Goal: Task Accomplishment & Management: Complete application form

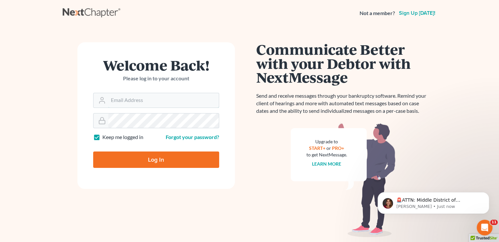
type input "[PERSON_NAME][EMAIL_ADDRESS][DOMAIN_NAME]"
click at [153, 163] on input "Log In" at bounding box center [156, 160] width 126 height 16
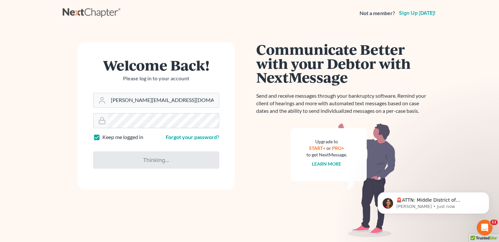
type input "Thinking..."
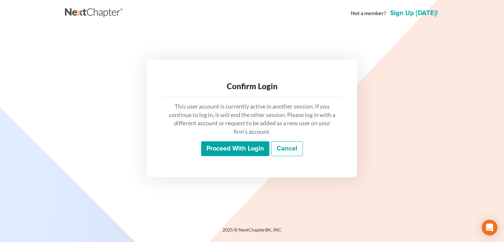
click at [234, 149] on input "Proceed with login" at bounding box center [235, 148] width 68 height 15
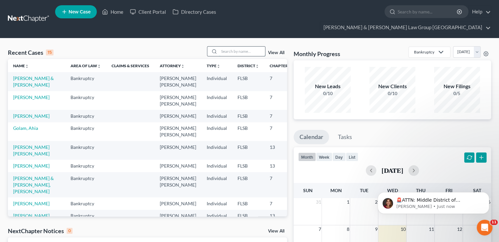
click at [229, 47] on input "search" at bounding box center [242, 52] width 46 height 10
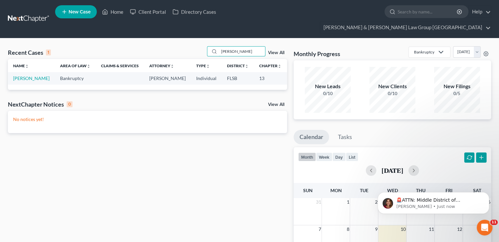
type input "nilsa"
click at [18, 72] on td "Cadet, Nilsa" at bounding box center [31, 78] width 47 height 12
click at [20, 75] on link "Cadet, Nilsa" at bounding box center [31, 78] width 36 height 6
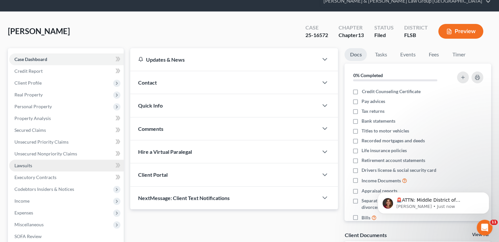
scroll to position [66, 0]
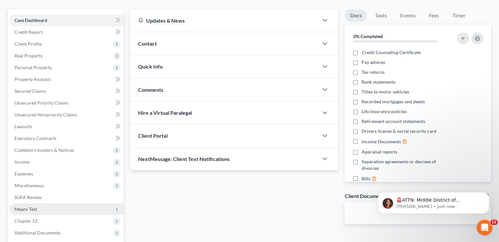
click at [29, 206] on span "Means Test" at bounding box center [25, 209] width 23 height 6
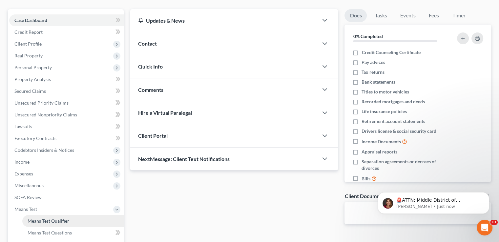
click at [31, 218] on span "Means Test Qualifier" at bounding box center [49, 221] width 42 height 6
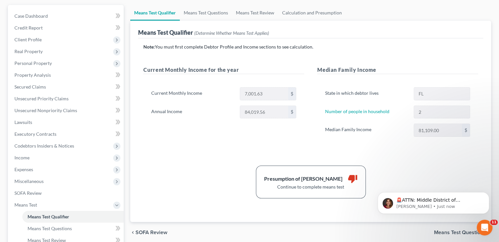
scroll to position [98, 0]
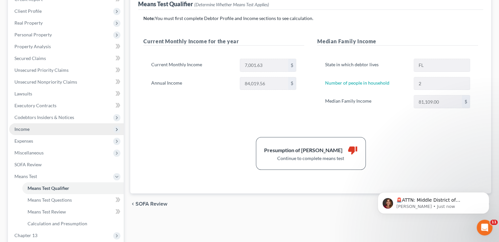
click at [45, 123] on span "Income" at bounding box center [66, 129] width 114 height 12
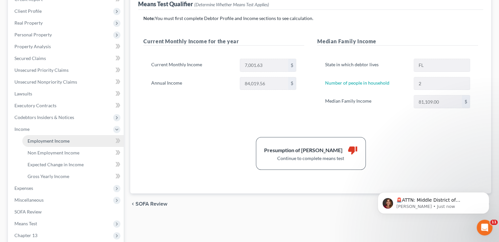
click at [46, 138] on span "Employment Income" at bounding box center [49, 141] width 42 height 6
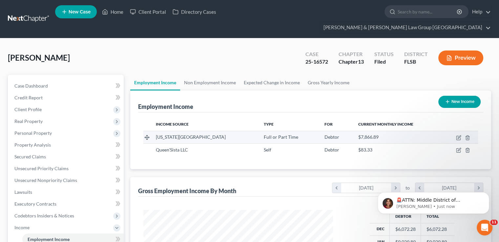
scroll to position [117, 202]
click at [218, 75] on link "Non Employment Income" at bounding box center [210, 83] width 60 height 16
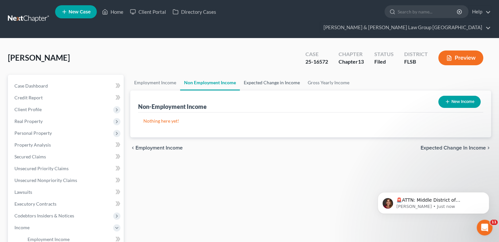
click at [271, 75] on link "Expected Change in Income" at bounding box center [272, 83] width 64 height 16
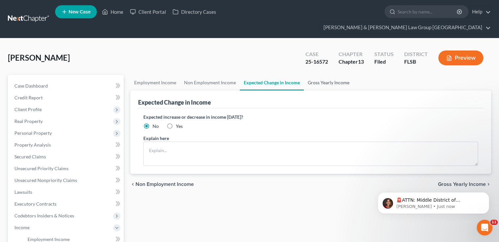
click at [329, 75] on link "Gross Yearly Income" at bounding box center [329, 83] width 50 height 16
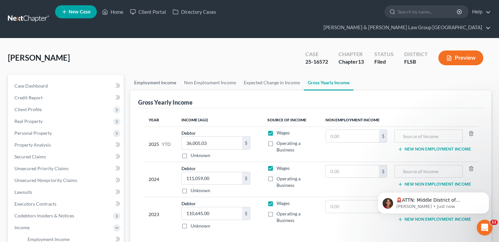
click at [153, 75] on link "Employment Income" at bounding box center [155, 83] width 50 height 16
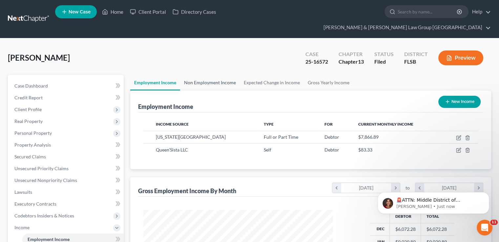
scroll to position [117, 202]
click at [261, 75] on link "Expected Change in Income" at bounding box center [272, 83] width 64 height 16
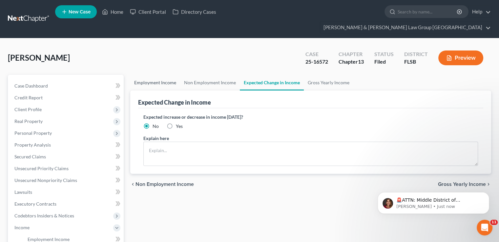
click at [158, 75] on link "Employment Income" at bounding box center [155, 83] width 50 height 16
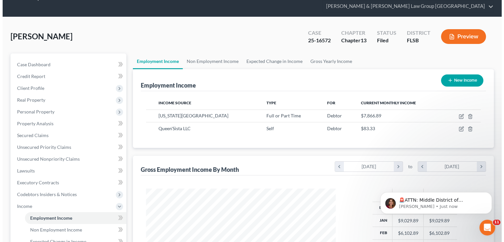
scroll to position [33, 0]
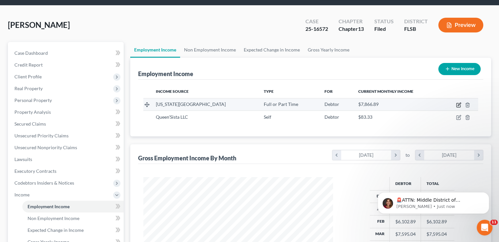
click at [458, 102] on icon "button" at bounding box center [458, 104] width 5 height 5
select select "0"
select select "9"
select select "2"
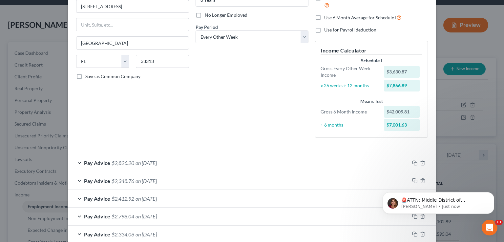
scroll to position [66, 0]
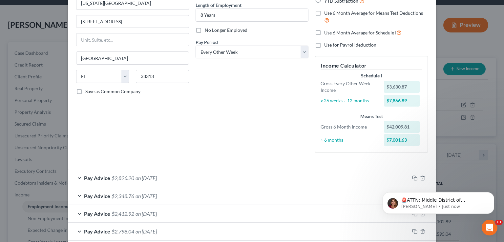
click at [324, 31] on label "Use 6 Month Average for Schedule I" at bounding box center [362, 33] width 77 height 8
click at [327, 31] on input "Use 6 Month Average for Schedule I" at bounding box center [329, 31] width 4 height 4
checkbox input "true"
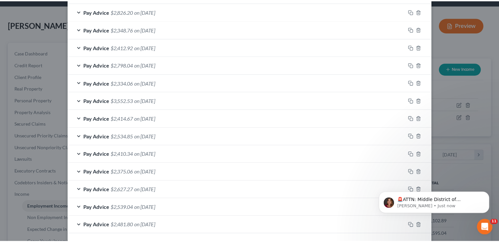
scroll to position [258, 0]
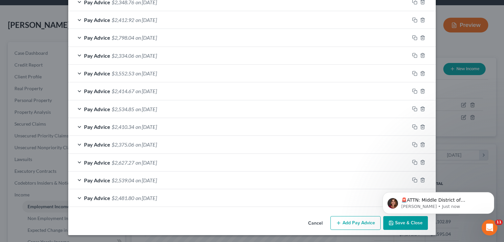
click at [398, 223] on html "🚨ATTN: Middle District of Florida The court has added a new Credit Counseling F…" at bounding box center [438, 201] width 131 height 46
click at [493, 193] on icon "Dismiss notification" at bounding box center [492, 194] width 4 height 4
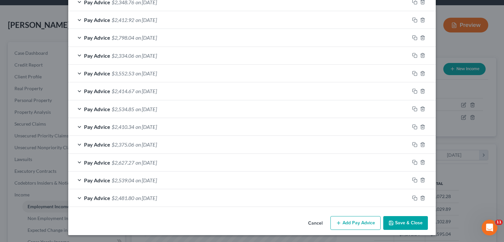
click at [418, 222] on button "Save & Close" at bounding box center [405, 223] width 45 height 14
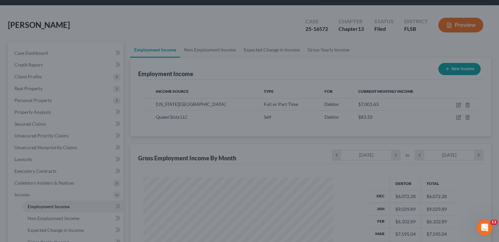
scroll to position [327919, 327833]
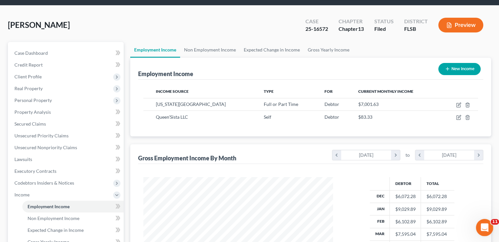
click at [485, 225] on icon "Open Intercom Messenger" at bounding box center [483, 226] width 11 height 11
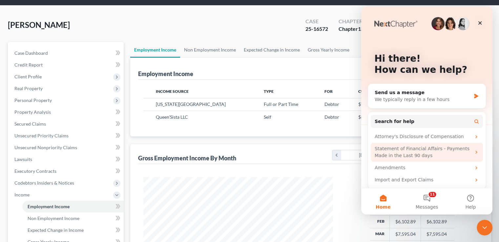
scroll to position [4, 0]
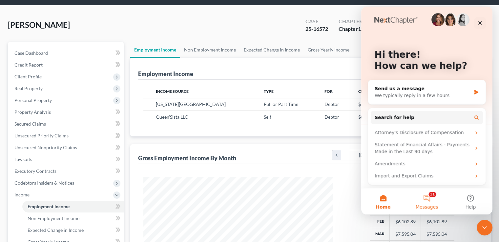
click at [429, 196] on button "11 Messages" at bounding box center [427, 201] width 44 height 26
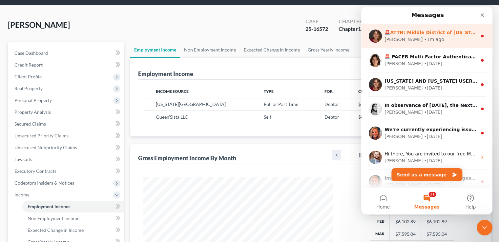
click at [424, 39] on div "• 1m ago" at bounding box center [434, 39] width 20 height 7
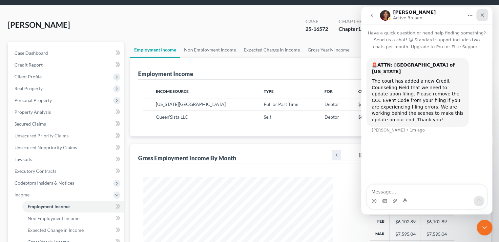
click at [481, 13] on icon "Close" at bounding box center [482, 14] width 5 height 5
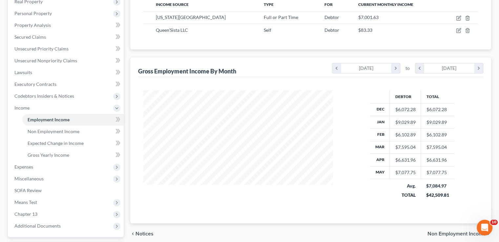
scroll to position [131, 0]
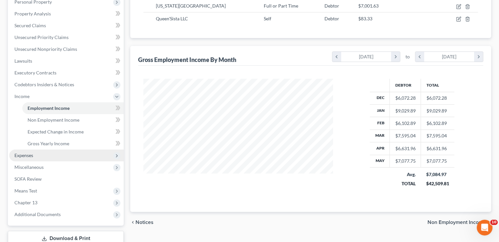
click at [49, 150] on span "Expenses" at bounding box center [66, 156] width 114 height 12
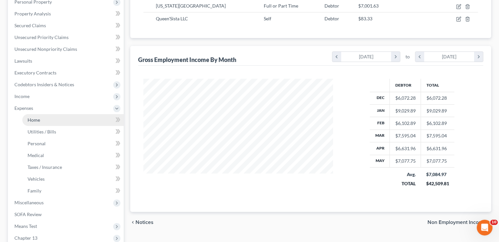
click at [48, 114] on link "Home" at bounding box center [72, 120] width 101 height 12
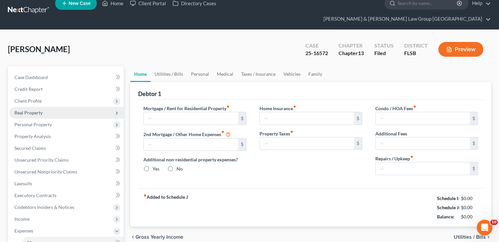
type input "0.00"
radio input "true"
type input "0.00"
type input "280.00"
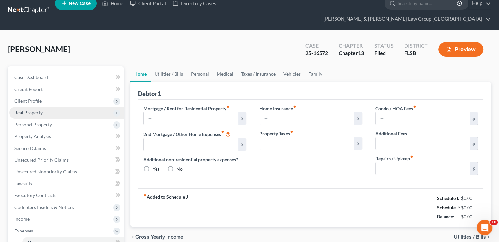
type input "0.00"
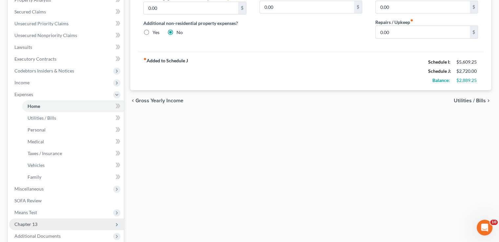
scroll to position [164, 0]
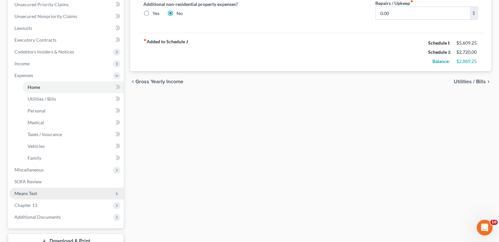
click at [43, 188] on span "Means Test" at bounding box center [66, 194] width 114 height 12
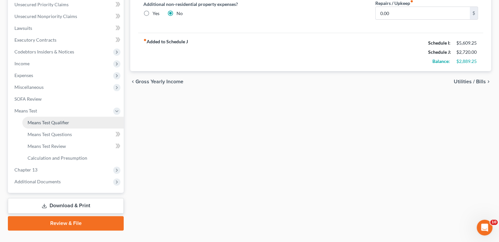
click at [43, 117] on link "Means Test Qualifier" at bounding box center [72, 123] width 101 height 12
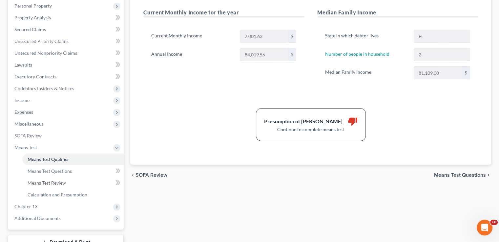
scroll to position [131, 0]
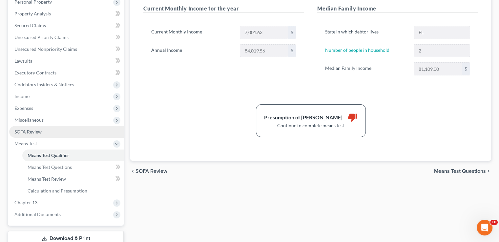
click at [33, 126] on link "SOFA Review" at bounding box center [66, 132] width 114 height 12
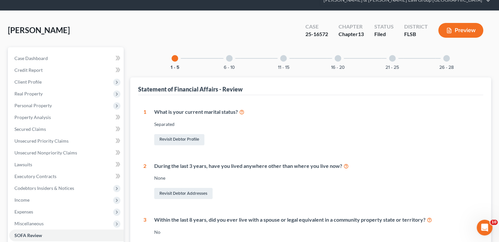
scroll to position [66, 0]
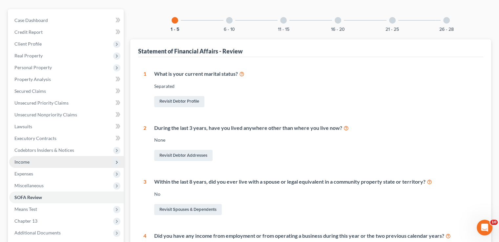
click at [38, 156] on span "Income" at bounding box center [66, 162] width 114 height 12
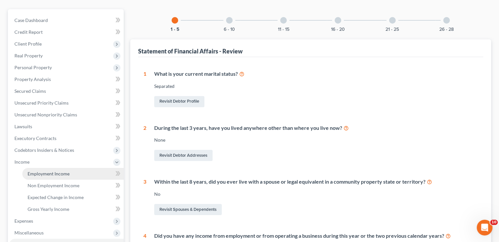
click at [39, 171] on span "Employment Income" at bounding box center [49, 174] width 42 height 6
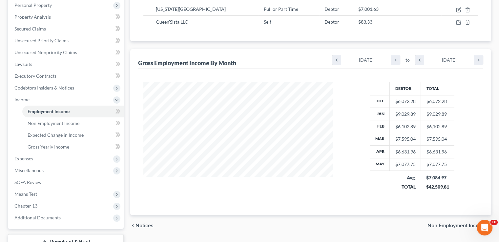
scroll to position [165, 0]
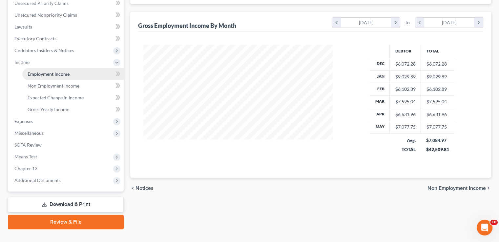
click at [39, 71] on span "Employment Income" at bounding box center [49, 74] width 42 height 6
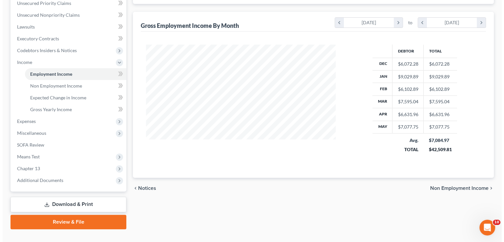
scroll to position [67, 0]
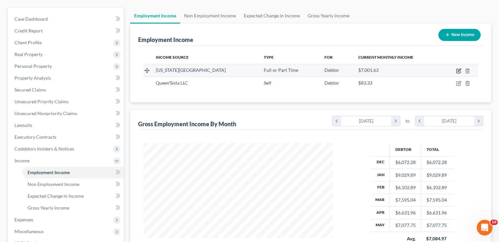
click at [458, 68] on icon "button" at bounding box center [458, 70] width 5 height 5
select select "0"
select select "9"
select select "2"
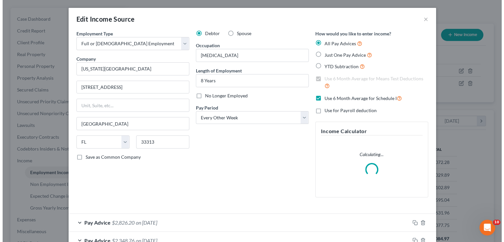
scroll to position [117, 205]
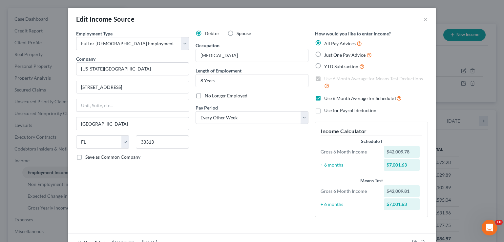
click at [324, 97] on label "Use 6 Month Average for Schedule I" at bounding box center [362, 98] width 77 height 8
click at [327, 97] on input "Use 6 Month Average for Schedule I" at bounding box center [329, 96] width 4 height 4
checkbox input "false"
click at [324, 79] on label "Use 6 Month Average for Means Test Deductions" at bounding box center [376, 82] width 104 height 14
click at [327, 79] on input "Use 6 Month Average for Means Test Deductions" at bounding box center [329, 77] width 4 height 4
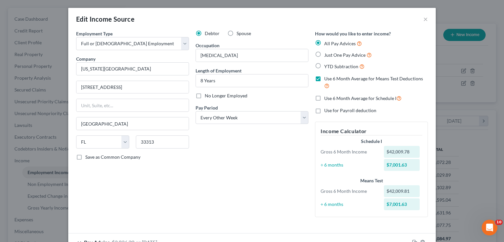
checkbox input "false"
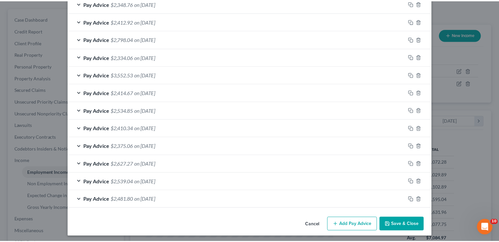
scroll to position [259, 0]
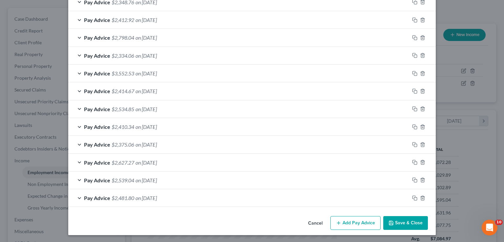
click at [400, 222] on button "Save & Close" at bounding box center [405, 223] width 45 height 14
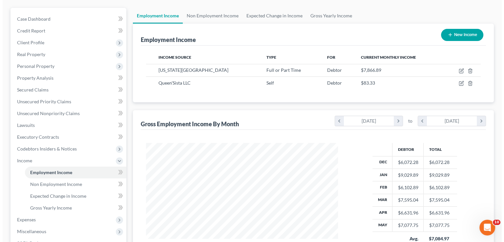
scroll to position [327919, 327833]
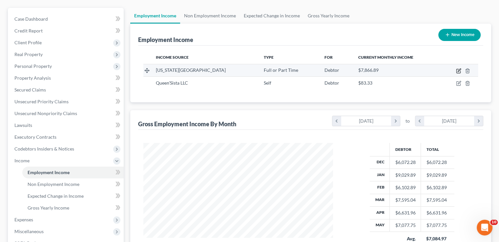
click at [457, 69] on icon "button" at bounding box center [458, 71] width 4 height 4
select select "0"
select select "9"
select select "2"
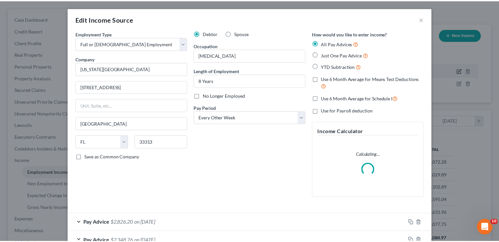
scroll to position [117, 205]
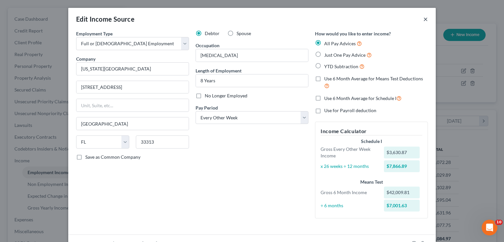
click at [423, 20] on button "×" at bounding box center [425, 19] width 5 height 8
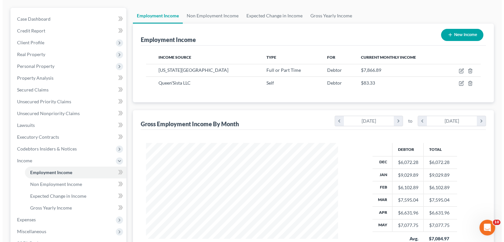
scroll to position [327919, 327833]
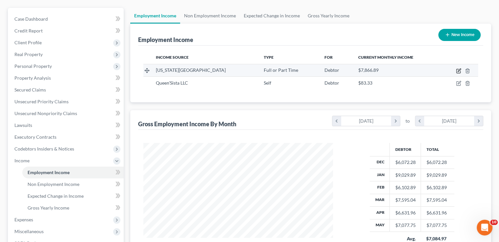
click at [457, 69] on icon "button" at bounding box center [458, 71] width 4 height 4
select select "0"
select select "9"
select select "2"
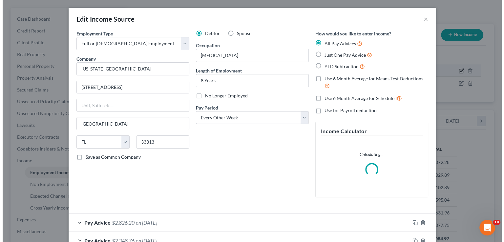
scroll to position [117, 205]
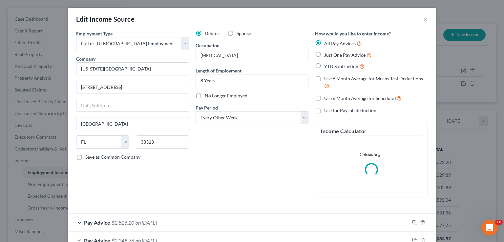
click at [324, 97] on label "Use 6 Month Average for Schedule I" at bounding box center [362, 98] width 77 height 8
click at [327, 97] on input "Use 6 Month Average for Schedule I" at bounding box center [329, 96] width 4 height 4
checkbox input "true"
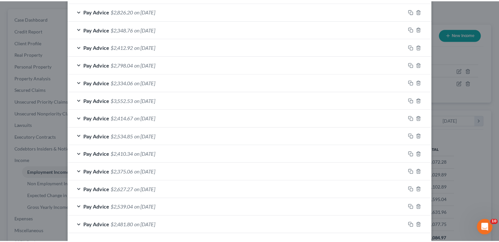
scroll to position [238, 0]
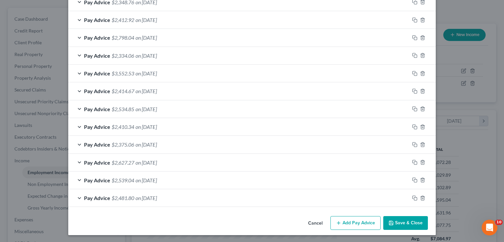
click at [406, 222] on button "Save & Close" at bounding box center [405, 223] width 45 height 14
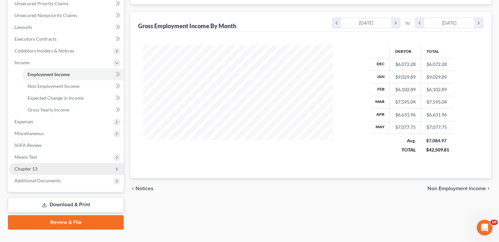
scroll to position [165, 0]
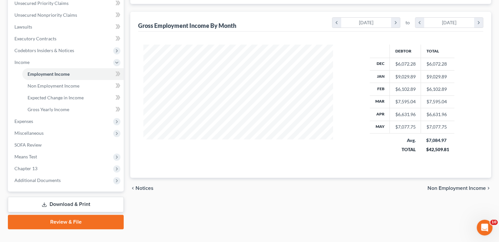
click at [94, 197] on link "Download & Print" at bounding box center [66, 204] width 116 height 15
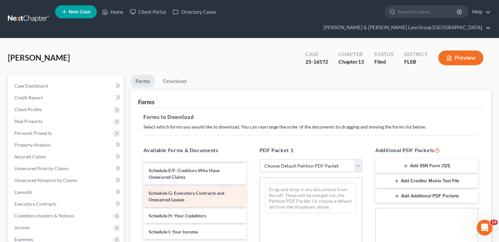
scroll to position [98, 0]
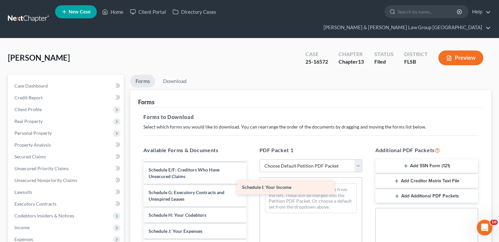
drag, startPoint x: 193, startPoint y: 222, endPoint x: 288, endPoint y: 186, distance: 102.2
click at [251, 189] on div "Schedule I: Your Income Voluntary Petition for Individuals Filing for Bankruptc…" at bounding box center [194, 231] width 113 height 337
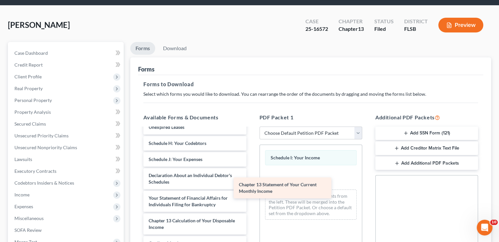
scroll to position [137, 0]
drag, startPoint x: 195, startPoint y: 186, endPoint x: 323, endPoint y: 181, distance: 128.4
click at [251, 181] on div "Chapter 13 Statement of Your Current Monthly Income Voluntary Petition for Indi…" at bounding box center [194, 148] width 113 height 315
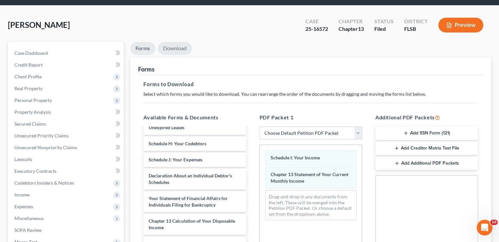
click at [186, 42] on link "Download" at bounding box center [175, 48] width 34 height 13
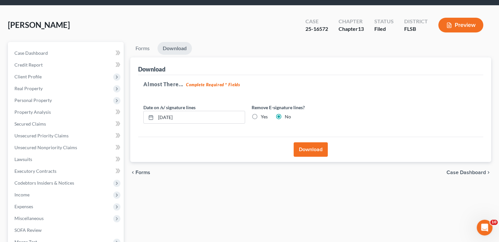
click at [261, 114] on label "Yes" at bounding box center [264, 117] width 7 height 7
click at [263, 114] on input "Yes" at bounding box center [265, 116] width 4 height 4
radio input "true"
radio input "false"
click at [311, 142] on button "Download" at bounding box center [311, 149] width 34 height 14
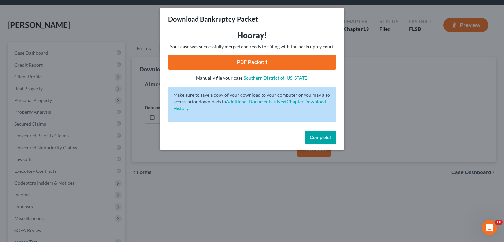
click at [250, 59] on link "PDF Packet 1" at bounding box center [252, 62] width 168 height 14
click at [329, 134] on button "Complete!" at bounding box center [319, 137] width 31 height 13
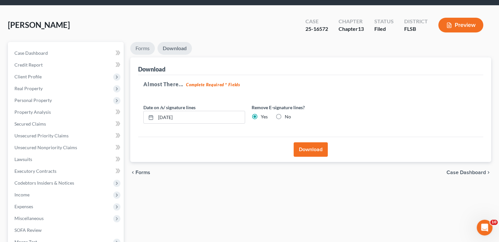
click at [138, 42] on link "Forms" at bounding box center [142, 48] width 25 height 13
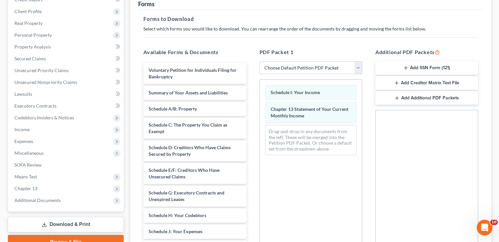
scroll to position [98, 0]
click at [48, 123] on span "Income" at bounding box center [66, 129] width 114 height 12
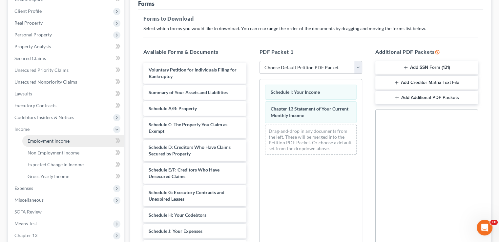
click at [50, 138] on span "Employment Income" at bounding box center [49, 141] width 42 height 6
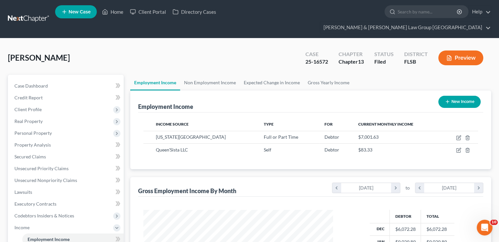
scroll to position [117, 202]
click at [264, 75] on link "Expected Change in Income" at bounding box center [272, 83] width 64 height 16
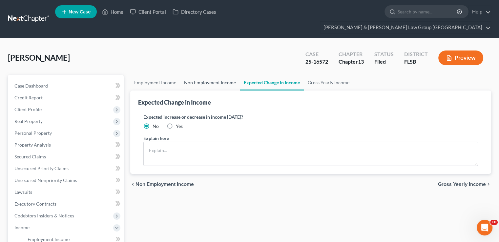
click at [208, 76] on link "Non Employment Income" at bounding box center [210, 83] width 60 height 16
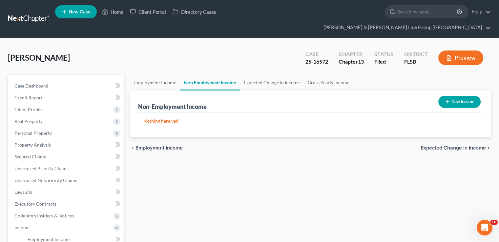
click at [442, 96] on button "New Income" at bounding box center [459, 102] width 42 height 12
select select "0"
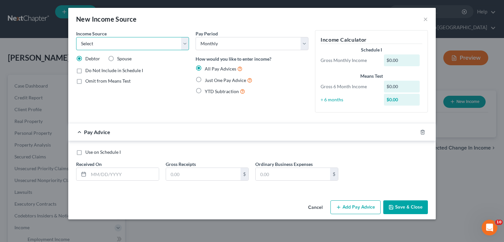
click at [180, 41] on select "Select Unemployment Disability (from employer) Pension Retirement Social Securi…" at bounding box center [132, 43] width 113 height 13
select select "13"
click at [76, 37] on select "Select Unemployment Disability (from employer) Pension Retirement Social Securi…" at bounding box center [132, 43] width 113 height 13
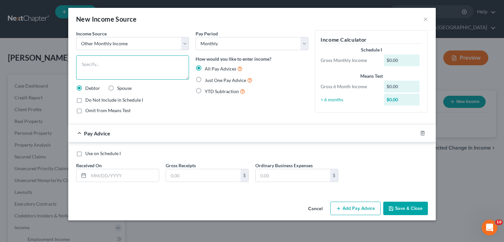
click at [110, 77] on textarea at bounding box center [132, 67] width 113 height 24
type textarea "Pro Rated Tax Refund"
click at [205, 80] on label "Just One Pay Advice" at bounding box center [229, 80] width 48 height 8
click at [207, 80] on input "Just One Pay Advice" at bounding box center [209, 78] width 4 height 4
radio input "true"
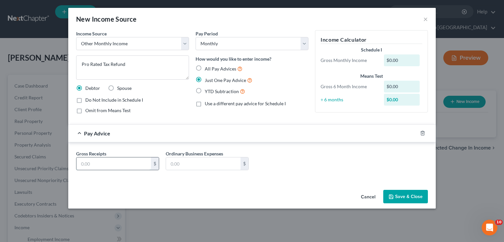
click at [121, 162] on input "text" at bounding box center [113, 163] width 74 height 12
click at [134, 162] on input "text" at bounding box center [113, 163] width 74 height 12
type input "1,008.50"
click at [405, 200] on button "Save & Close" at bounding box center [405, 197] width 45 height 14
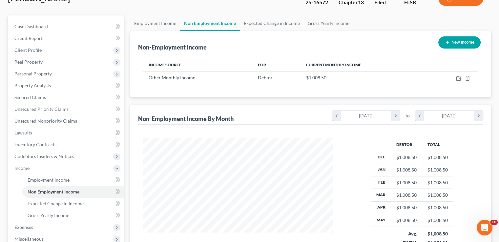
scroll to position [66, 0]
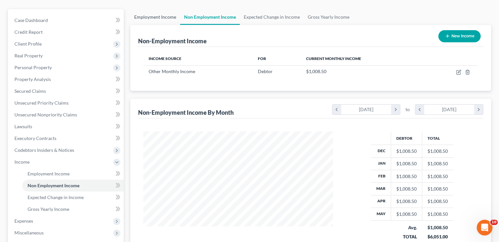
click at [159, 9] on link "Employment Income" at bounding box center [155, 17] width 50 height 16
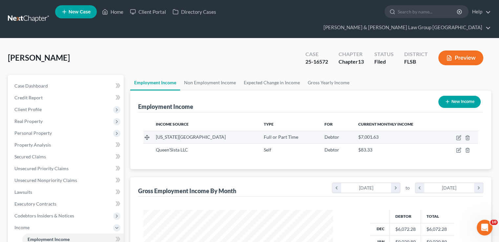
scroll to position [117, 202]
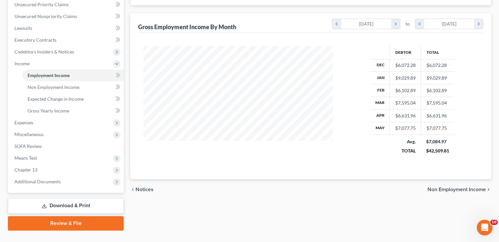
click at [79, 198] on link "Download & Print" at bounding box center [66, 205] width 116 height 15
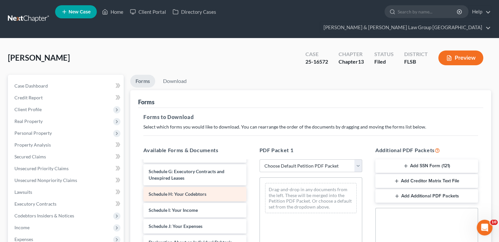
scroll to position [131, 0]
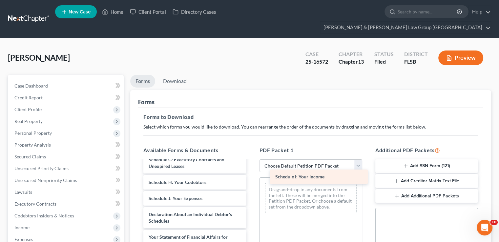
drag, startPoint x: 190, startPoint y: 187, endPoint x: 324, endPoint y: 176, distance: 133.9
click at [251, 176] on div "Schedule I: Your Income Voluntary Petition for Individuals Filing for Bankruptc…" at bounding box center [194, 198] width 113 height 337
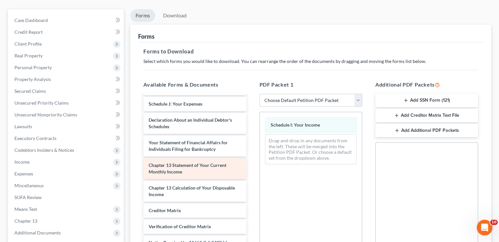
scroll to position [137, 0]
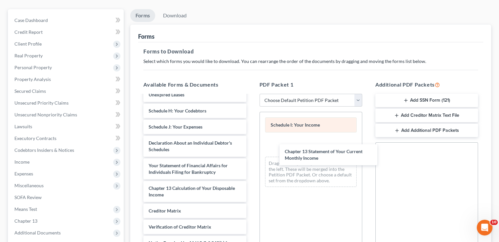
drag, startPoint x: 215, startPoint y: 155, endPoint x: 293, endPoint y: 116, distance: 86.8
click at [251, 152] on div "Chapter 13 Statement of Your Current Monthly Income Voluntary Petition for Indi…" at bounding box center [194, 115] width 113 height 315
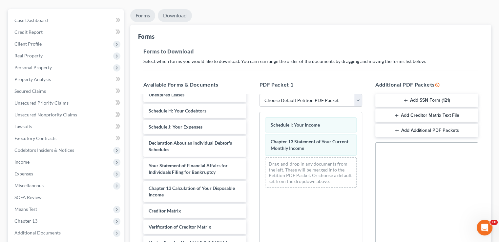
click at [183, 9] on link "Download" at bounding box center [175, 15] width 34 height 13
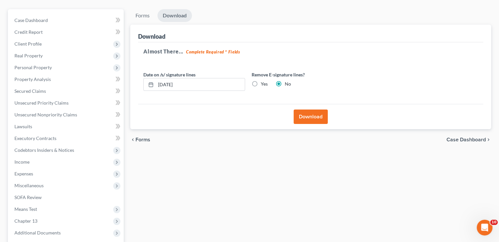
click at [306, 110] on button "Download" at bounding box center [311, 117] width 34 height 14
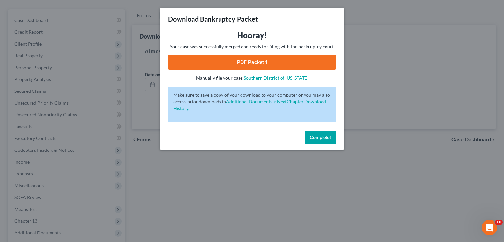
click at [228, 57] on link "PDF Packet 1" at bounding box center [252, 62] width 168 height 14
click at [328, 143] on button "Complete!" at bounding box center [319, 137] width 31 height 13
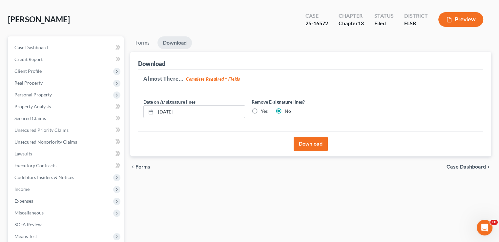
scroll to position [0, 0]
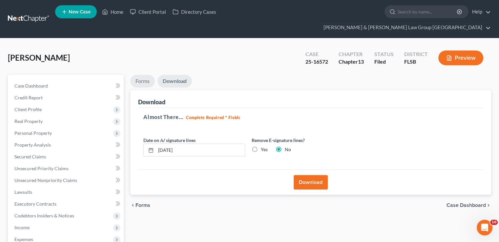
click at [143, 75] on link "Forms" at bounding box center [142, 81] width 25 height 13
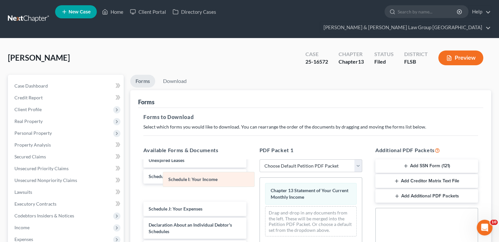
drag, startPoint x: 328, startPoint y: 177, endPoint x: 226, endPoint y: 180, distance: 102.4
click at [260, 179] on div "Schedule I: Your Income Schedule I: Your Income Chapter 13 Statement of Your Cu…" at bounding box center [311, 210] width 102 height 64
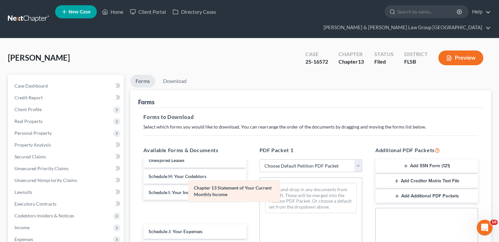
drag, startPoint x: 301, startPoint y: 181, endPoint x: 176, endPoint y: 196, distance: 125.8
click at [260, 196] on div "Chapter 13 Statement of Your Current Monthly Income Chapter 13 Statement of You…" at bounding box center [311, 198] width 102 height 41
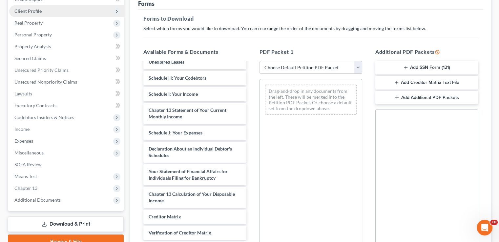
scroll to position [137, 0]
